Goal: Task Accomplishment & Management: Manage account settings

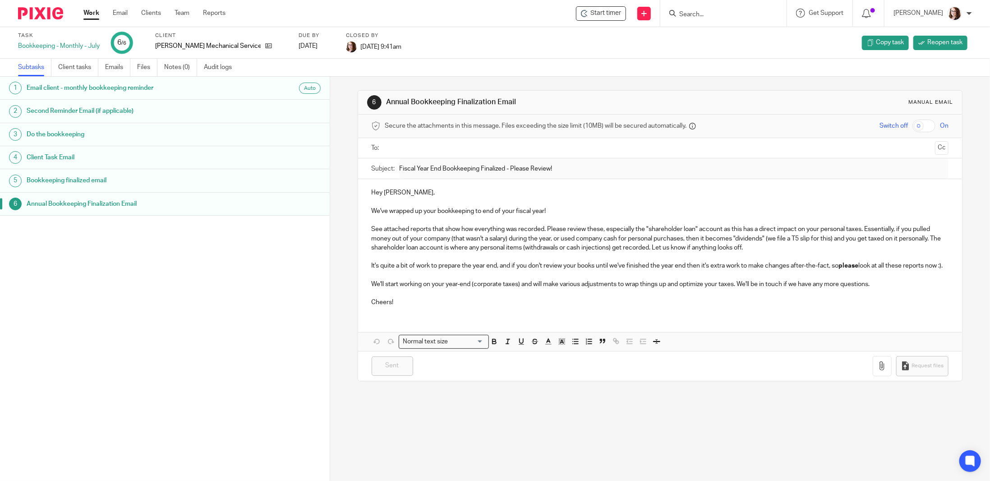
click at [704, 14] on input "Search" at bounding box center [718, 15] width 81 height 8
type input "ovp"
click button "submit" at bounding box center [0, 0] width 0 height 0
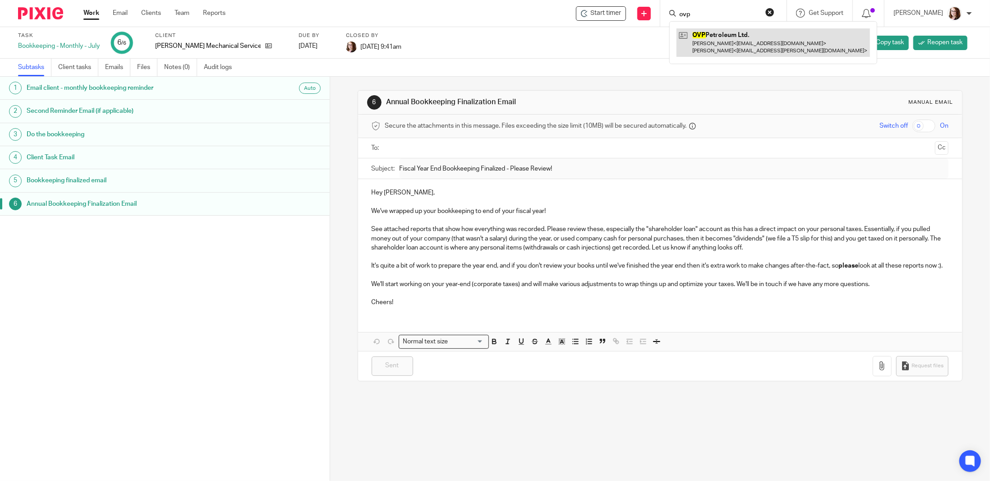
click at [735, 37] on link at bounding box center [774, 42] width 194 height 28
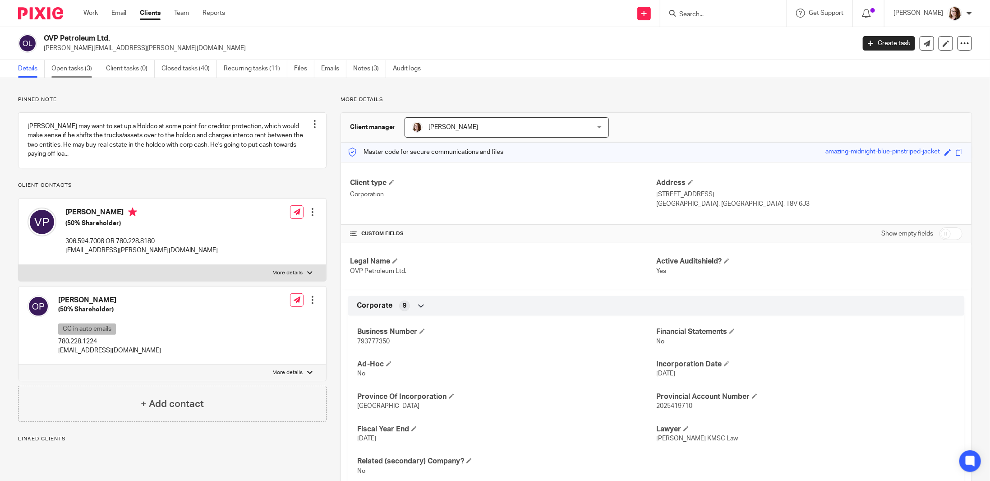
click at [77, 67] on link "Open tasks (3)" at bounding box center [75, 69] width 48 height 18
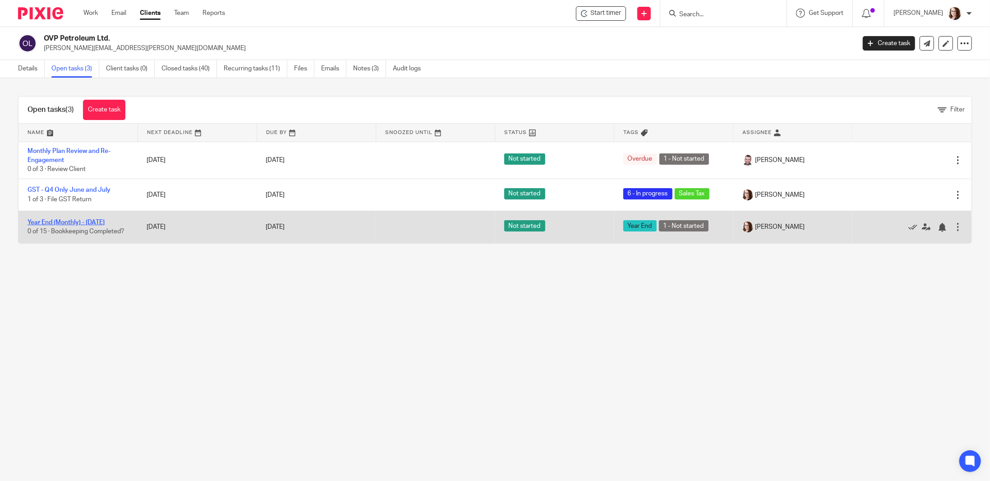
click at [60, 222] on link "Year End (Monthly) - [DATE]" at bounding box center [66, 222] width 77 height 6
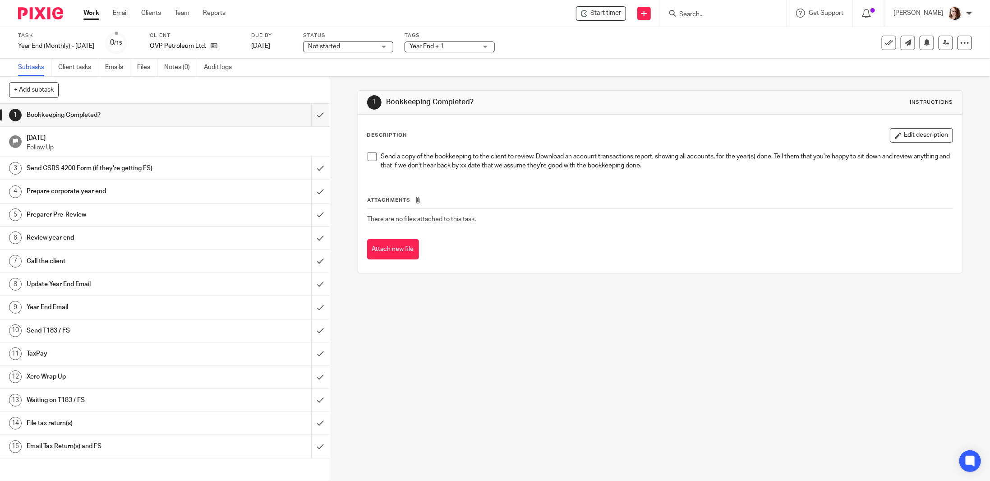
click at [369, 158] on span at bounding box center [372, 156] width 9 height 9
click at [890, 137] on button "Edit description" at bounding box center [921, 135] width 63 height 14
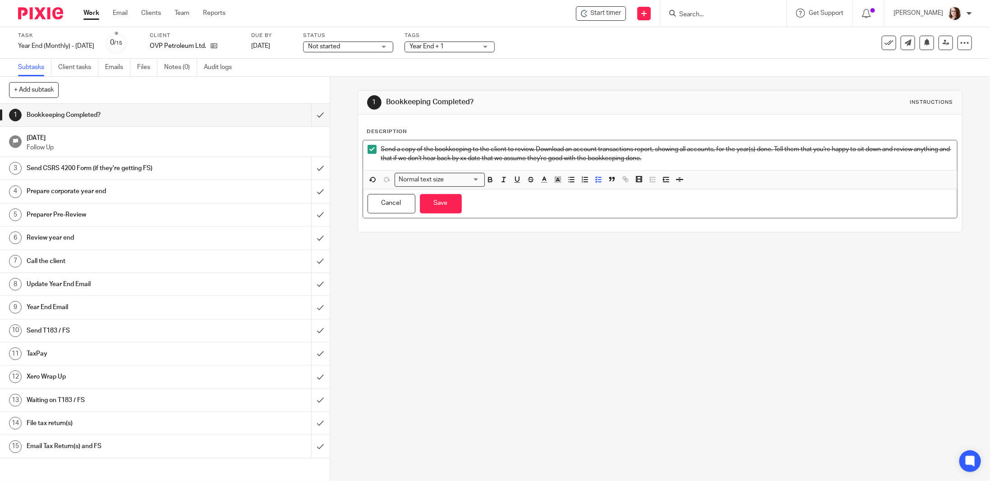
click at [714, 161] on p "Send a copy of the bookkeeping to the client to review. Download an account tra…" at bounding box center [666, 154] width 571 height 18
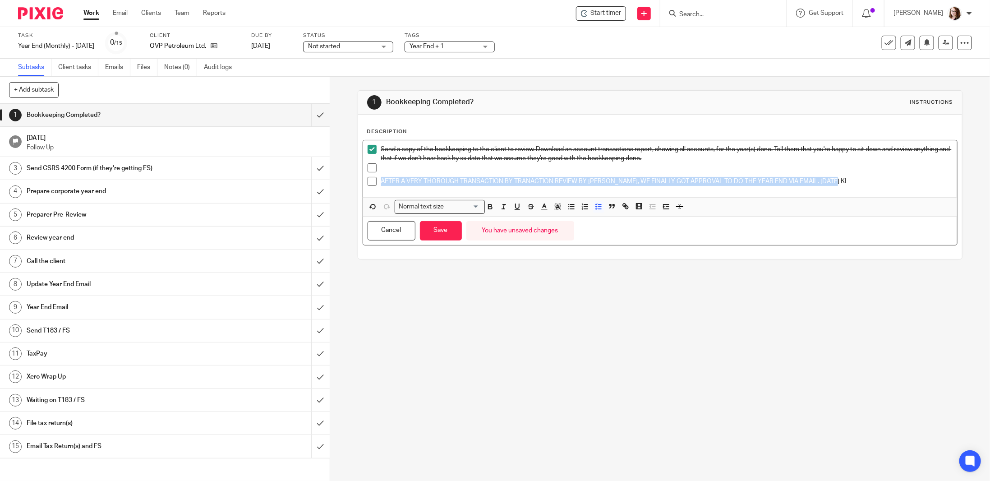
drag, startPoint x: 837, startPoint y: 179, endPoint x: 380, endPoint y: 180, distance: 457.4
click at [381, 180] on p "AFTER A VERY THOROUGH TRANSACTION BY TRANACTION REVIEW BY [PERSON_NAME], WE FIN…" at bounding box center [666, 181] width 571 height 9
click at [491, 203] on icon "button" at bounding box center [490, 207] width 8 height 8
click at [543, 207] on icon "button" at bounding box center [544, 207] width 8 height 8
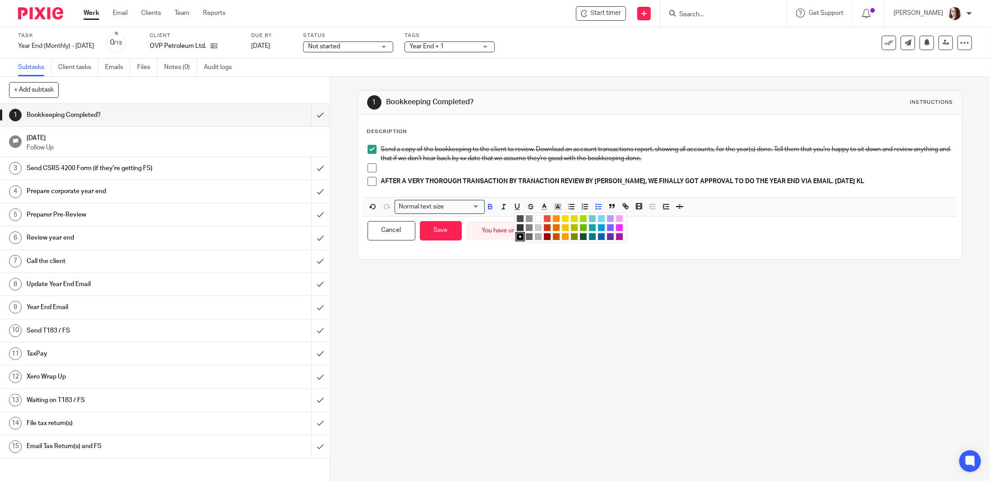
click at [607, 227] on li "color:#7B64FF" at bounding box center [610, 227] width 7 height 7
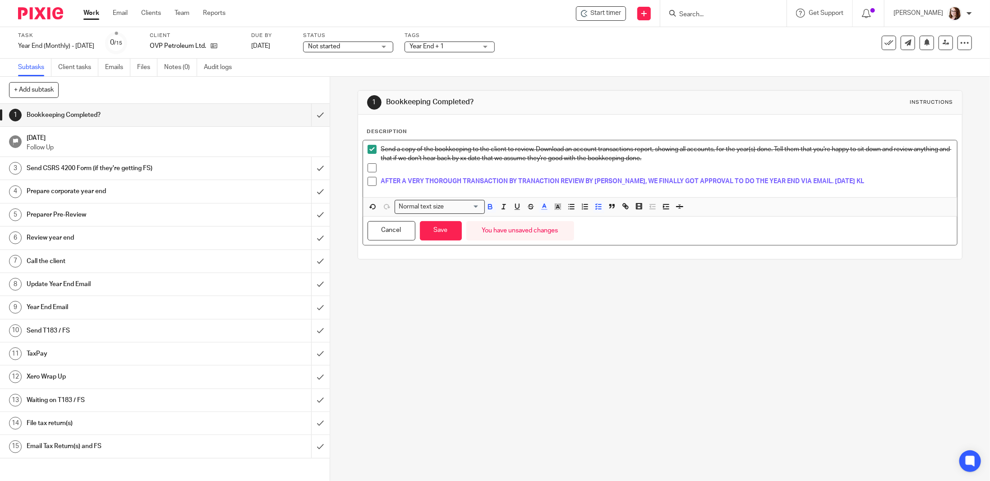
click at [864, 186] on div "AFTER A VERY THOROUGH TRANSACTION BY TRANACTION REVIEW BY [PERSON_NAME], WE FIN…" at bounding box center [666, 184] width 571 height 14
click at [858, 182] on p "AFTER A VERY THOROUGH TRANSACTION BY TRANACTION REVIEW BY [PERSON_NAME], WE FIN…" at bounding box center [666, 181] width 571 height 9
click at [438, 229] on button "Save" at bounding box center [441, 230] width 42 height 19
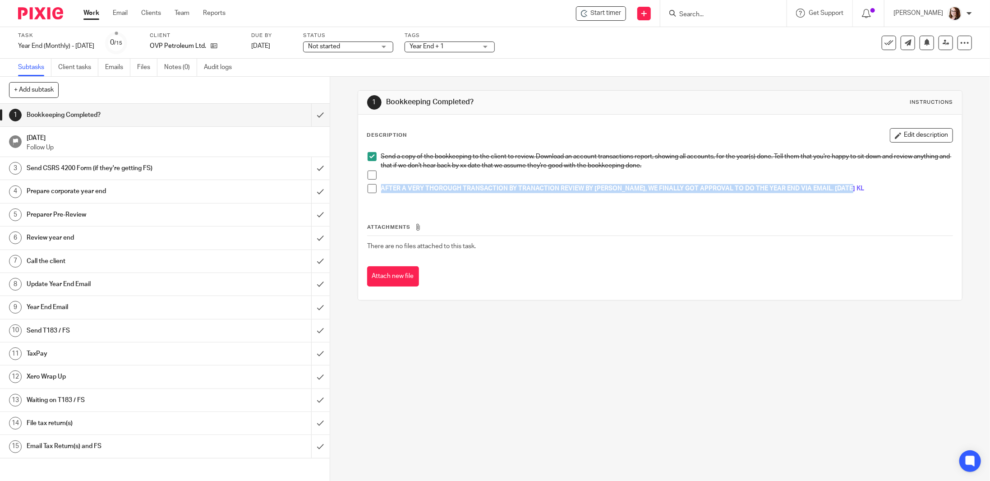
drag, startPoint x: 855, startPoint y: 190, endPoint x: 374, endPoint y: 184, distance: 481.3
click at [374, 184] on li "AFTER A VERY THOROUGH TRANSACTION BY TRANACTION REVIEW BY [PERSON_NAME], WE FIN…" at bounding box center [660, 191] width 585 height 14
copy span "AFTER A VERY THOROUGH TRANSACTION BY TRANACTION REVIEW BY [PERSON_NAME], WE FIN…"
click at [175, 66] on link "Notes (0)" at bounding box center [180, 68] width 33 height 18
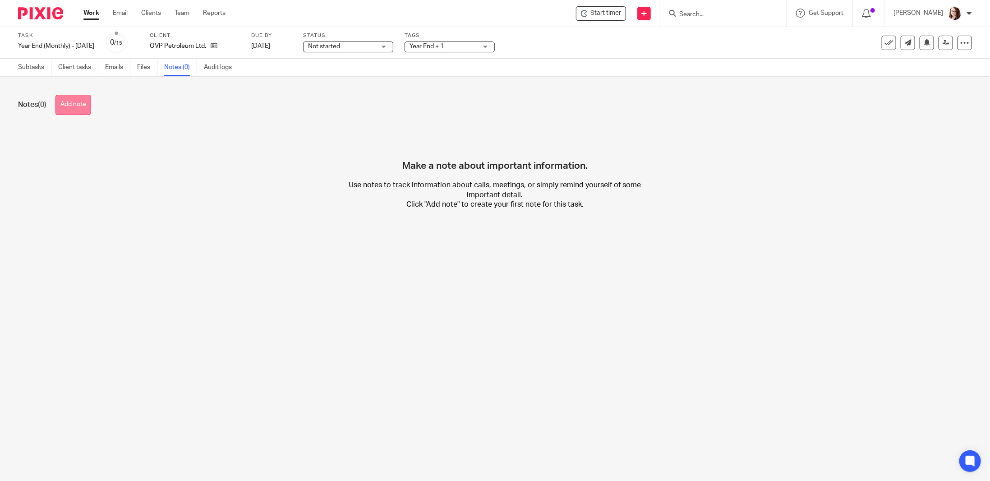
click at [71, 106] on button "Add note" at bounding box center [73, 105] width 36 height 20
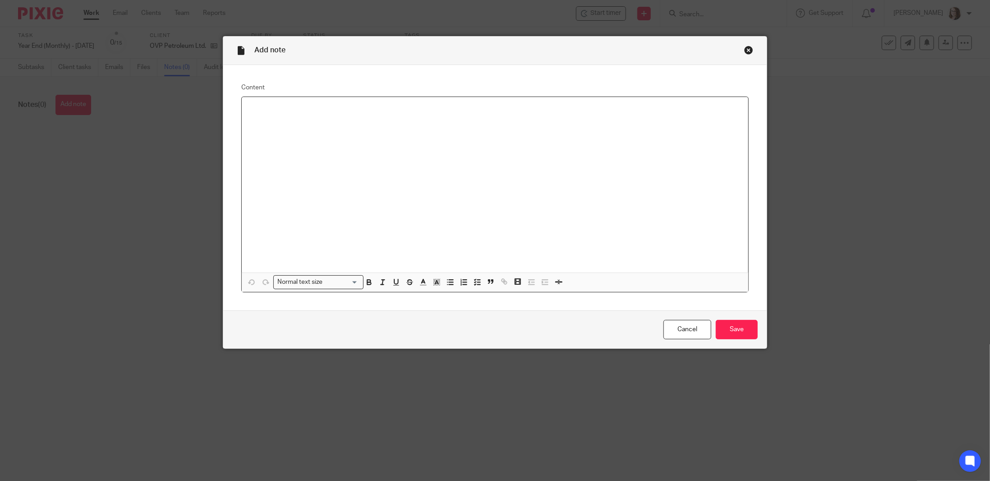
click at [300, 114] on div at bounding box center [495, 184] width 507 height 175
click at [727, 110] on p "AFTER A VERY THOROUGH TRANSACTION BY TRANACTION REVIEW BY [PERSON_NAME], WE FIN…" at bounding box center [495, 108] width 492 height 9
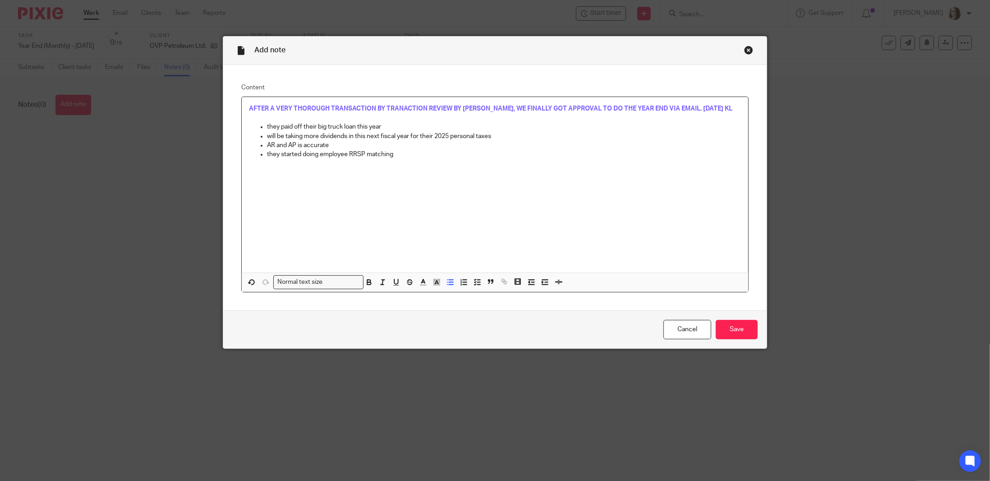
click at [421, 157] on p "they started doing employee RRSP matching" at bounding box center [504, 154] width 474 height 9
click at [418, 150] on p "they started doing employee RRSP matching" at bounding box center [504, 154] width 474 height 9
click at [279, 164] on p at bounding box center [504, 163] width 474 height 9
click at [352, 163] on p "GST is prepped but not filed" at bounding box center [504, 163] width 474 height 9
click at [313, 126] on p "they paid off their big truck loan this year" at bounding box center [504, 126] width 474 height 9
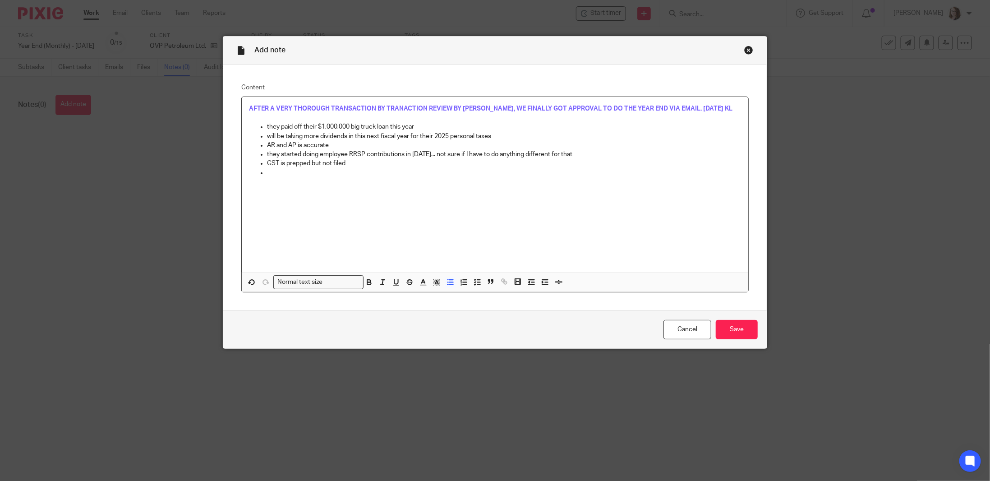
click at [289, 171] on p at bounding box center [504, 172] width 474 height 9
click at [738, 332] on input "Save" at bounding box center [737, 329] width 42 height 19
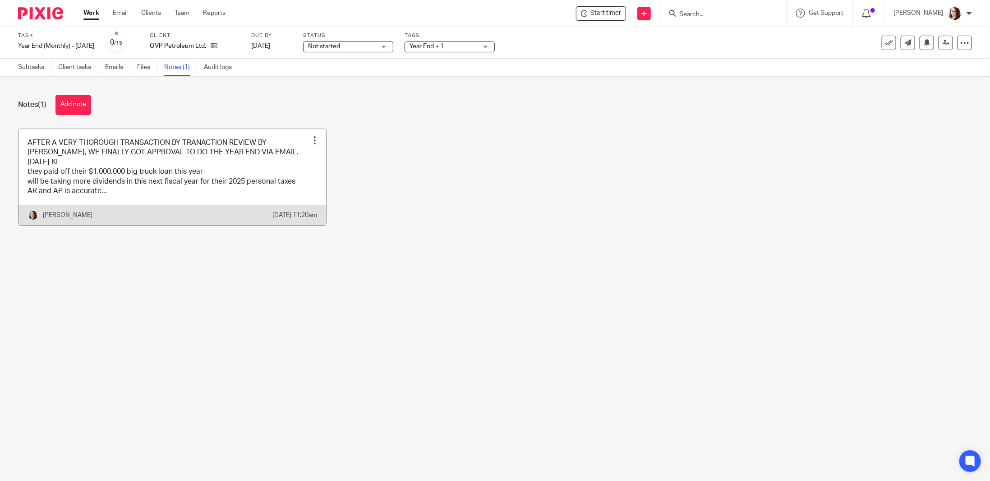
click at [215, 154] on link at bounding box center [172, 177] width 308 height 97
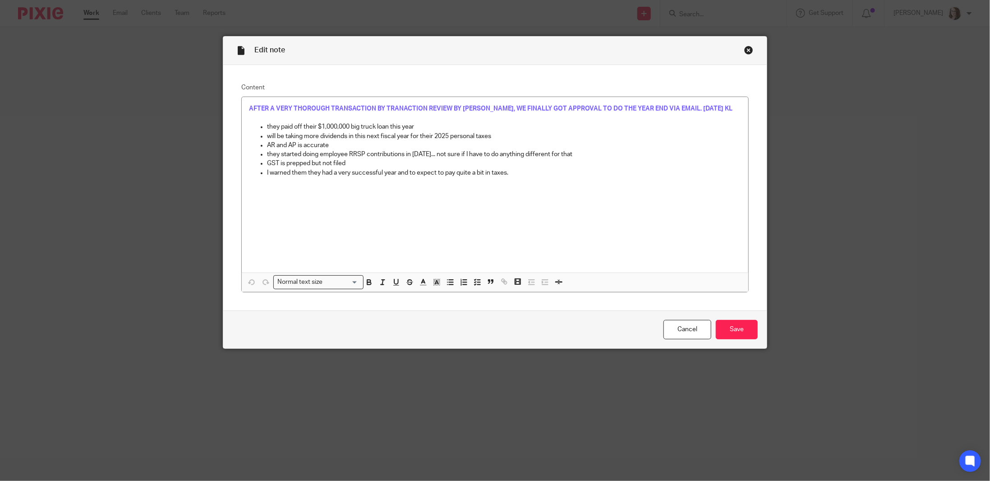
click at [745, 52] on div "Close this dialog window" at bounding box center [748, 50] width 9 height 9
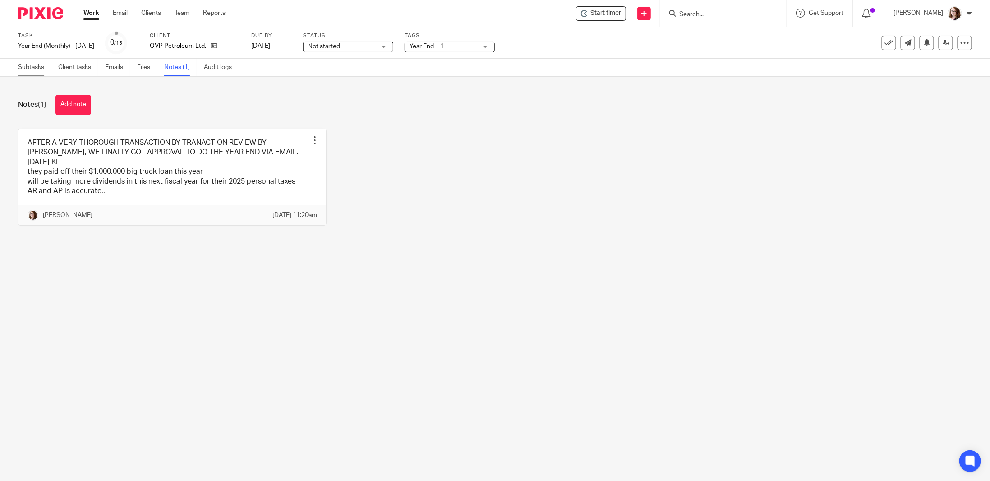
click at [37, 65] on link "Subtasks" at bounding box center [34, 68] width 33 height 18
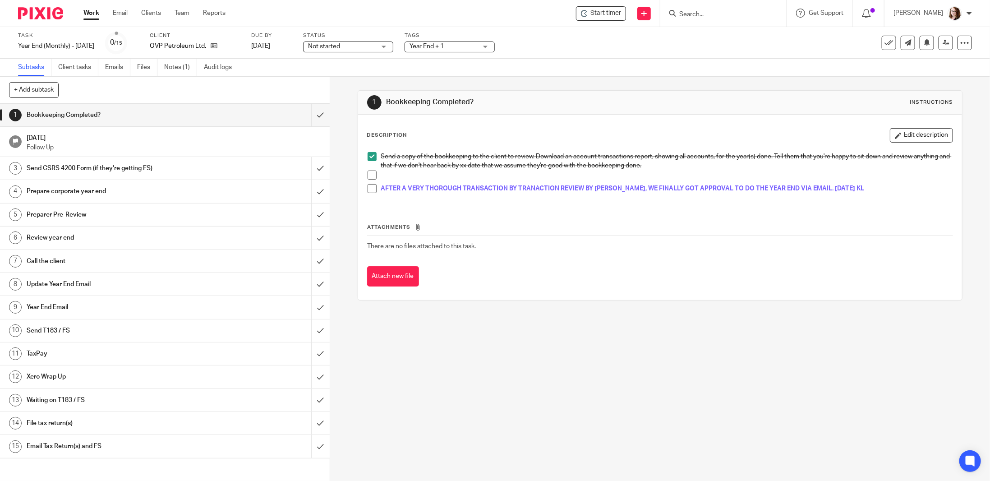
click at [865, 192] on p "AFTER A VERY THOROUGH TRANSACTION BY TRANACTION REVIEW BY [PERSON_NAME], WE FIN…" at bounding box center [666, 188] width 571 height 9
click at [903, 141] on button "Edit description" at bounding box center [921, 135] width 63 height 14
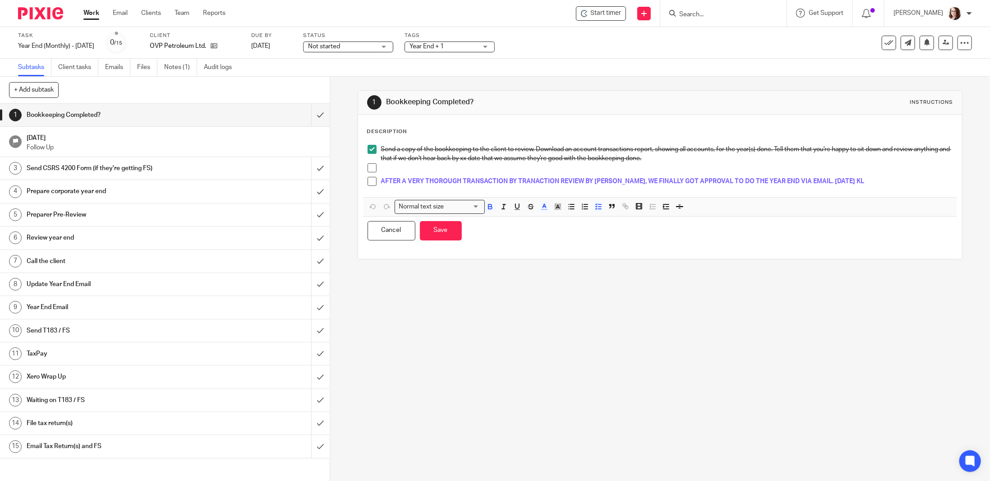
click at [868, 177] on p "AFTER A VERY THOROUGH TRANSACTION BY TRANACTION REVIEW BY [PERSON_NAME], WE FIN…" at bounding box center [666, 181] width 571 height 9
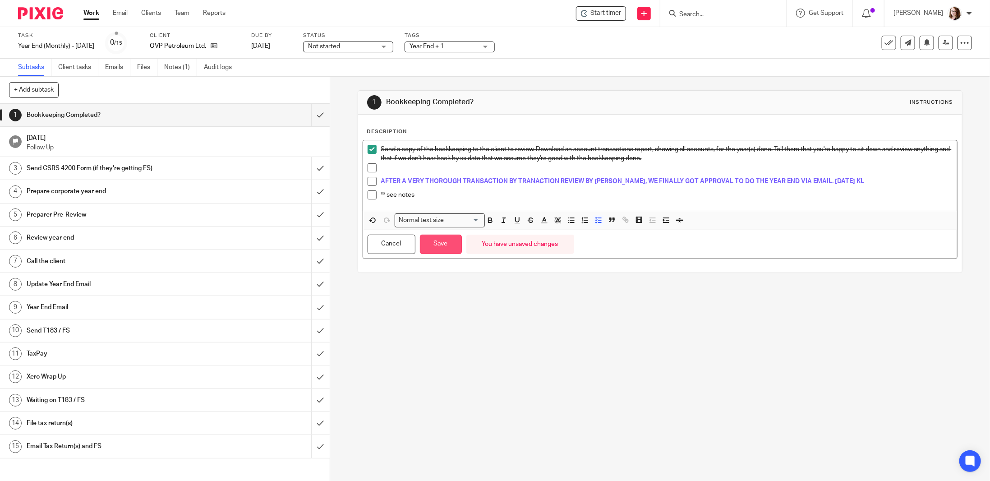
click at [446, 246] on button "Save" at bounding box center [441, 244] width 42 height 19
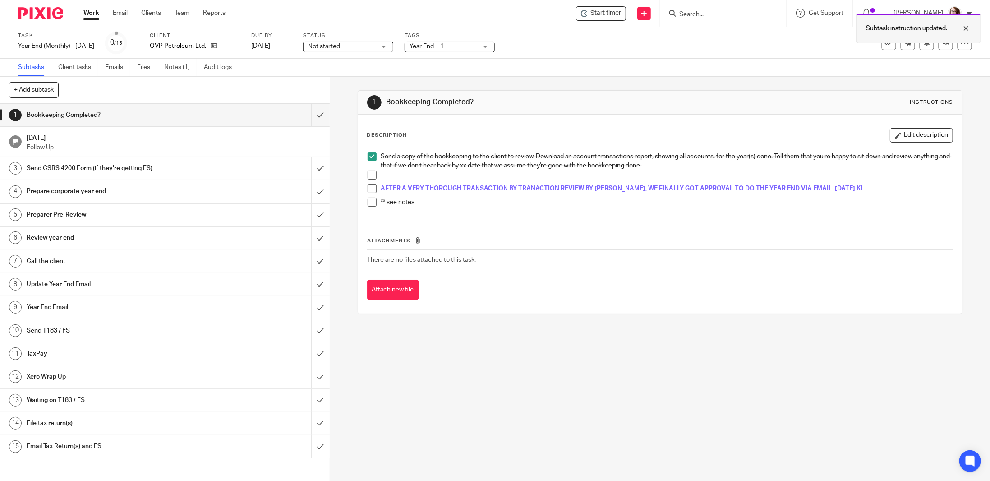
click at [971, 31] on div at bounding box center [959, 28] width 24 height 11
click at [939, 46] on link at bounding box center [946, 43] width 14 height 14
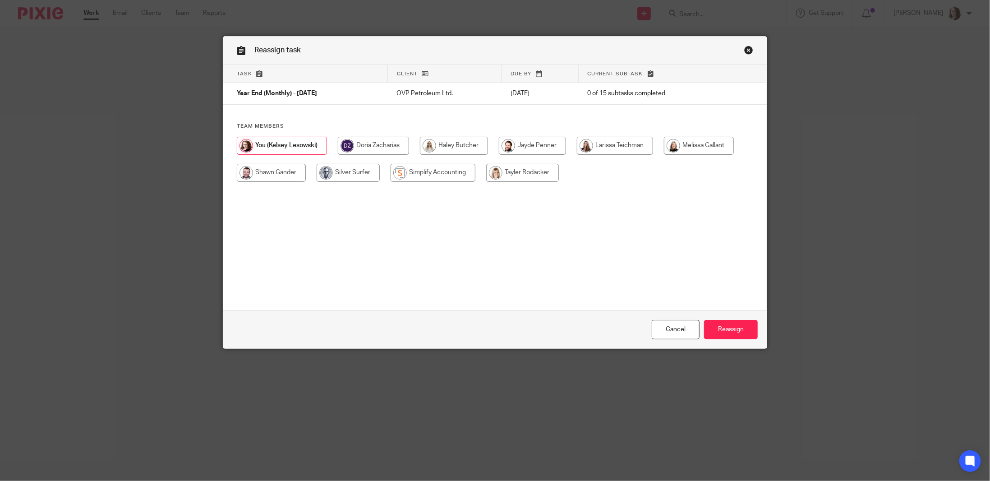
click at [524, 181] on div at bounding box center [495, 164] width 516 height 54
click at [525, 173] on input "radio" at bounding box center [522, 173] width 73 height 18
radio input "true"
click at [728, 331] on input "Reassign" at bounding box center [731, 329] width 54 height 19
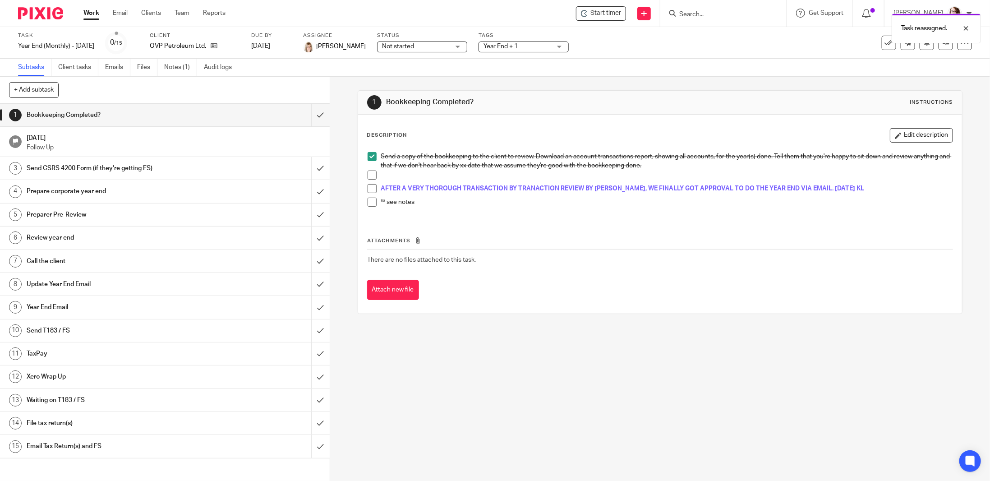
click at [606, 381] on div "1 Bookkeeping Completed? Instructions Description Edit description Send a copy …" at bounding box center [660, 279] width 660 height 404
